Goal: Task Accomplishment & Management: Manage account settings

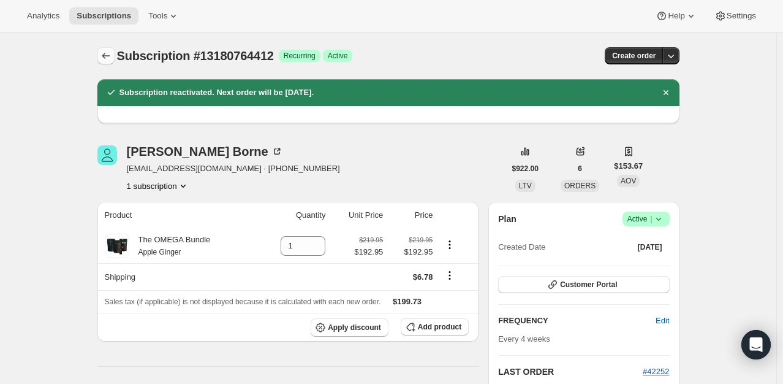
click at [112, 58] on icon "Subscriptions" at bounding box center [106, 56] width 12 height 12
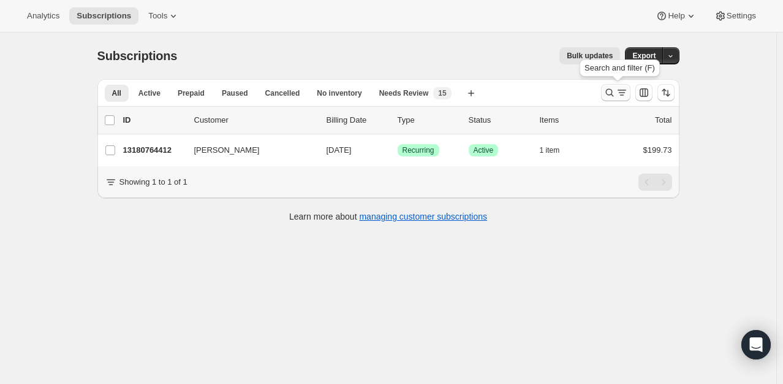
click at [609, 90] on icon "Search and filter results" at bounding box center [610, 92] width 12 height 12
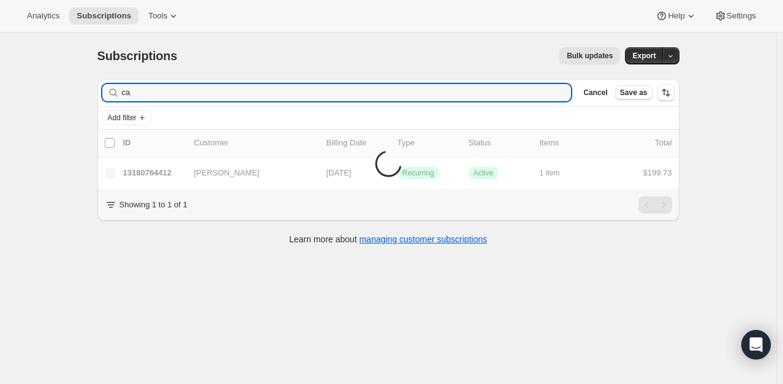
type input "c"
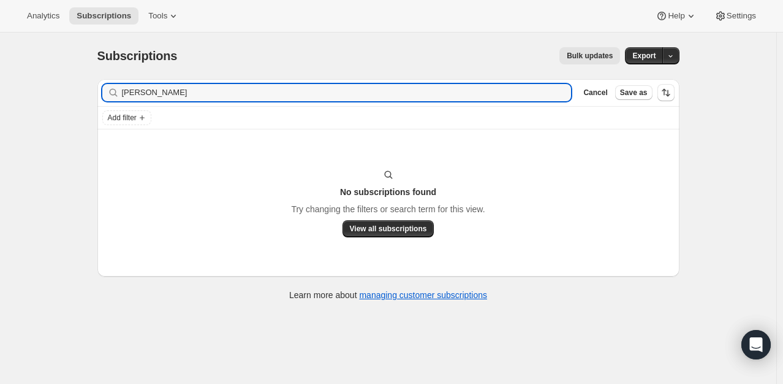
drag, startPoint x: 150, startPoint y: 90, endPoint x: -101, endPoint y: 39, distance: 255.2
click at [0, 39] on html "Analytics Subscriptions Tools Help Settings Skip to content Subscriptions. This…" at bounding box center [391, 192] width 783 height 384
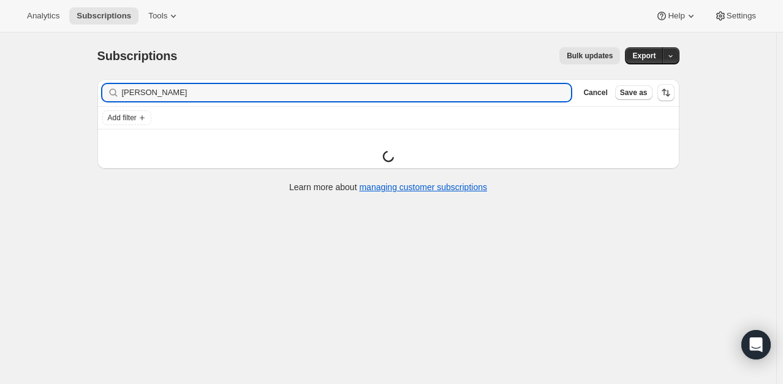
type input "[PERSON_NAME]"
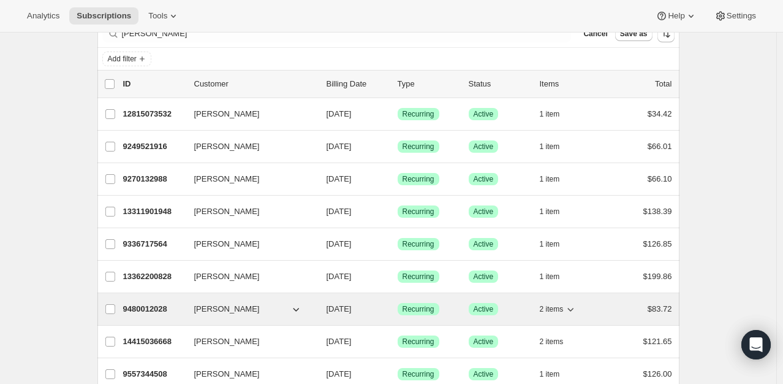
scroll to position [123, 0]
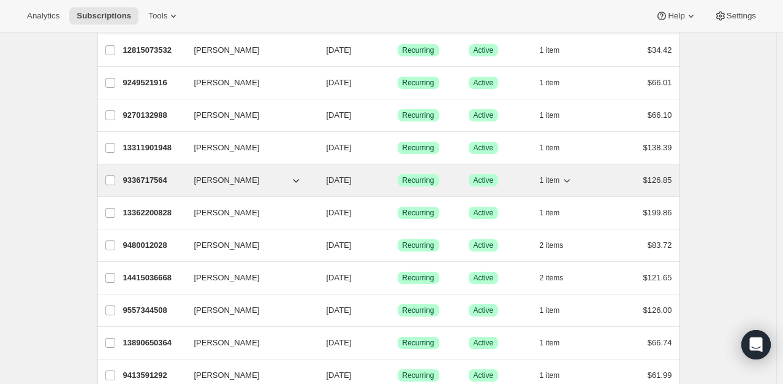
click at [137, 182] on p "9336717564" at bounding box center [153, 180] width 61 height 12
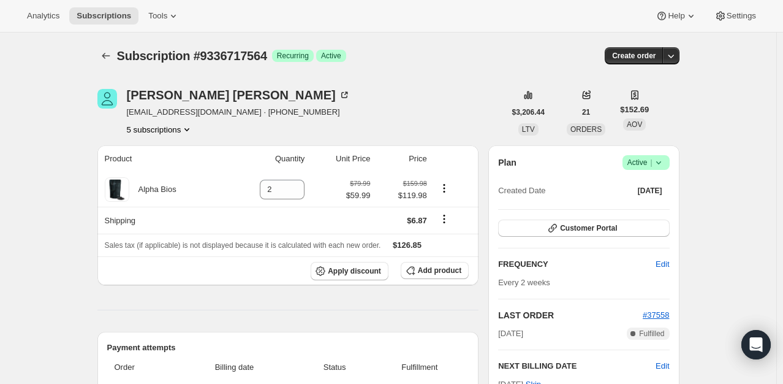
click at [666, 163] on span "Success Active |" at bounding box center [646, 162] width 47 height 15
click at [652, 207] on span "Cancel subscription" at bounding box center [650, 206] width 69 height 9
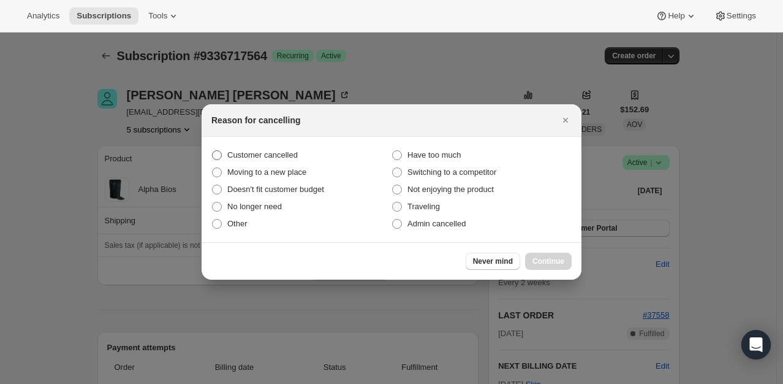
click at [342, 152] on label "Customer cancelled" at bounding box center [302, 155] width 180 height 17
click at [213, 151] on input "Customer cancelled" at bounding box center [212, 150] width 1 height 1
radio input "true"
click at [562, 256] on button "Continue" at bounding box center [548, 261] width 47 height 17
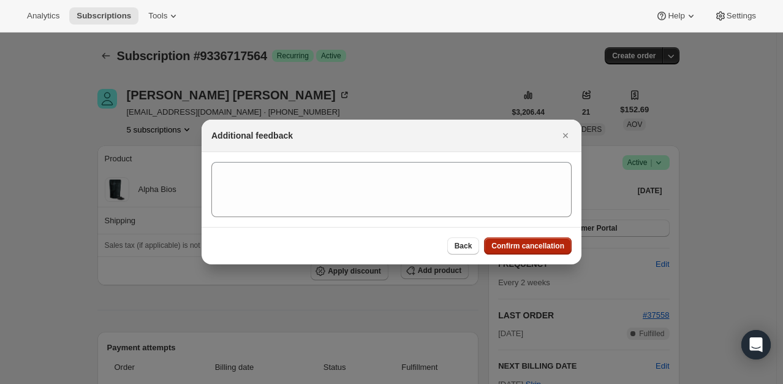
click at [560, 242] on span "Confirm cancellation" at bounding box center [528, 246] width 73 height 10
